Goal: Task Accomplishment & Management: Manage account settings

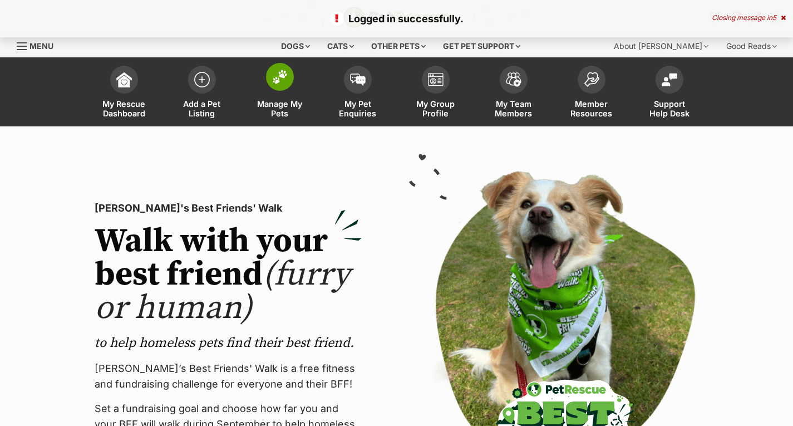
click at [272, 104] on span "Manage My Pets" at bounding box center [280, 108] width 50 height 19
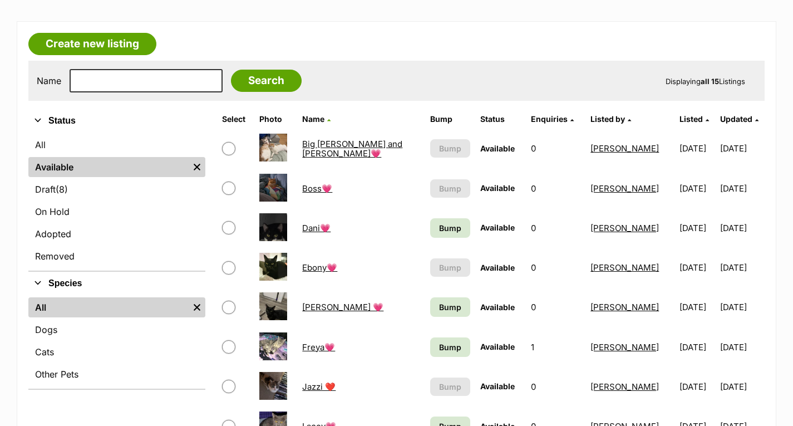
scroll to position [278, 0]
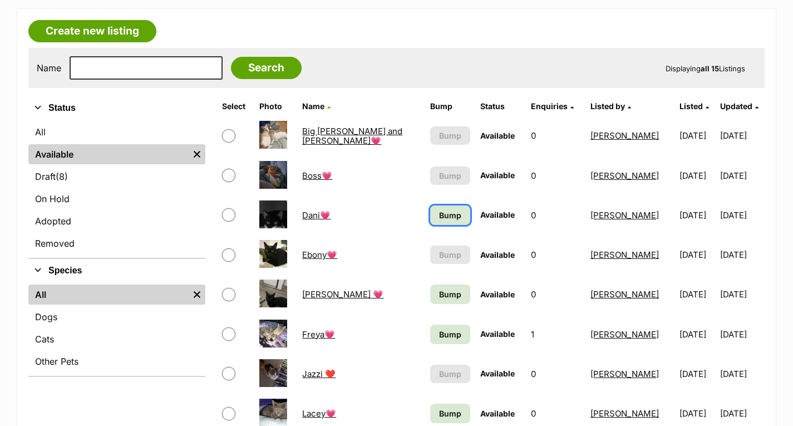
drag, startPoint x: 449, startPoint y: 213, endPoint x: 460, endPoint y: 275, distance: 63.2
click at [449, 213] on span "Bump" at bounding box center [450, 215] width 22 height 12
click at [443, 295] on span "Bump" at bounding box center [450, 294] width 22 height 12
click at [446, 340] on span "Bump" at bounding box center [450, 334] width 22 height 12
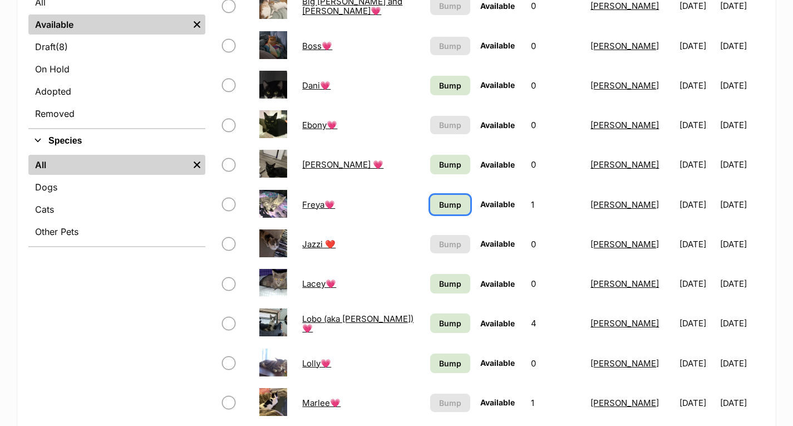
scroll to position [445, 0]
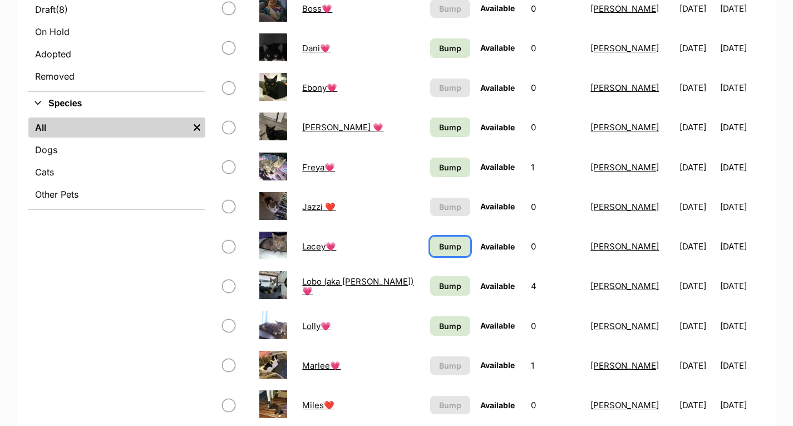
click at [445, 246] on span "Bump" at bounding box center [450, 247] width 22 height 12
click at [445, 291] on span "Bump" at bounding box center [450, 286] width 22 height 12
drag, startPoint x: 445, startPoint y: 324, endPoint x: 477, endPoint y: 321, distance: 31.9
click at [446, 325] on span "Bump" at bounding box center [450, 326] width 22 height 12
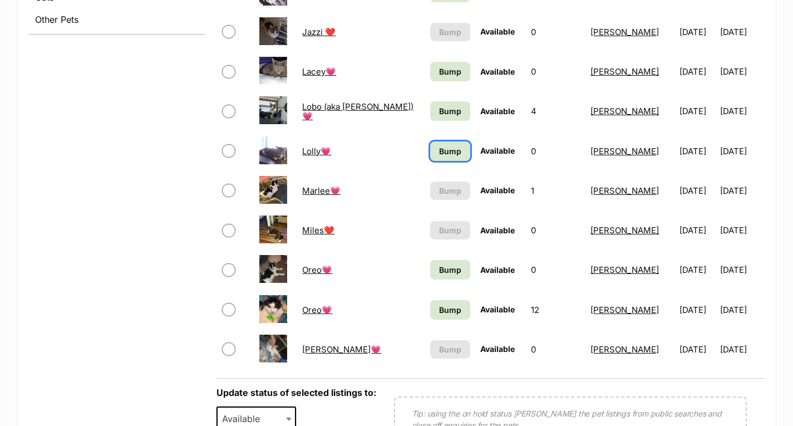
scroll to position [668, 0]
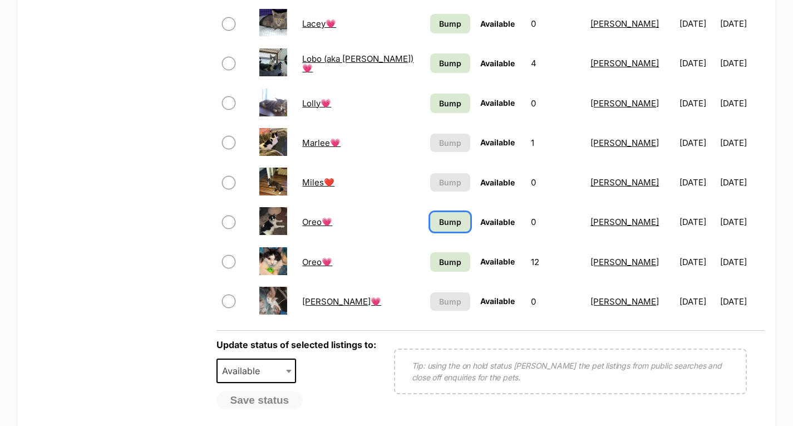
drag, startPoint x: 437, startPoint y: 225, endPoint x: 442, endPoint y: 252, distance: 27.2
click at [437, 225] on link "Bump" at bounding box center [450, 221] width 41 height 19
click at [440, 263] on span "Bump" at bounding box center [450, 262] width 22 height 12
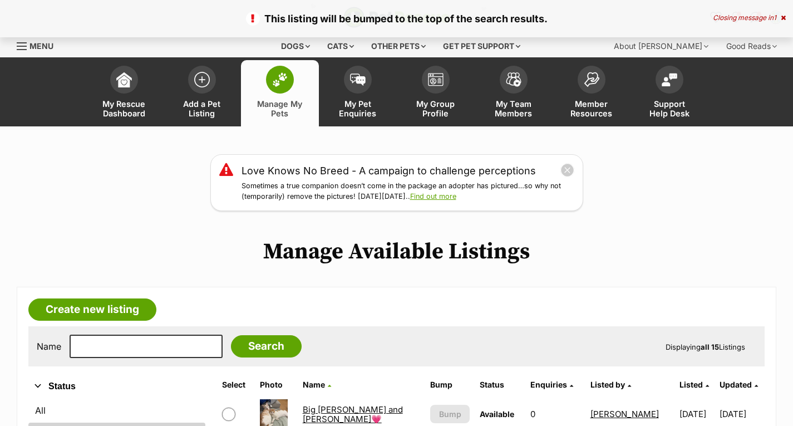
click at [22, 41] on link "Menu" at bounding box center [39, 45] width 45 height 20
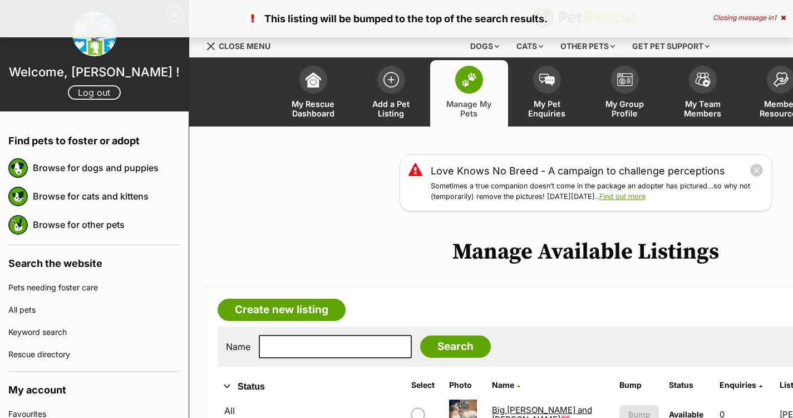
click at [91, 95] on link "Log out" at bounding box center [94, 92] width 53 height 14
